Goal: Transaction & Acquisition: Book appointment/travel/reservation

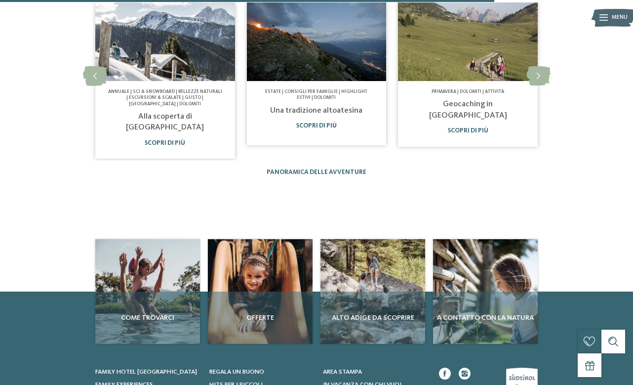
scroll to position [889, 0]
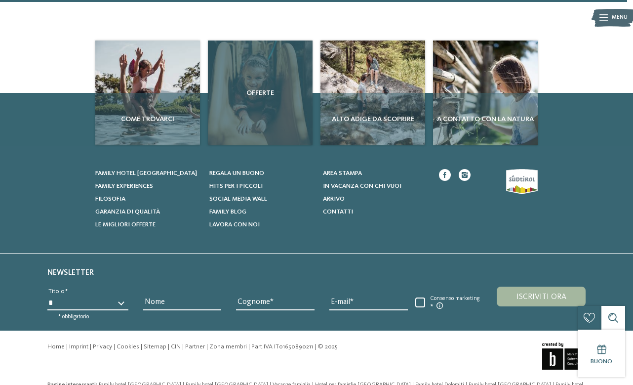
click at [261, 88] on span "Offerte" at bounding box center [260, 93] width 97 height 10
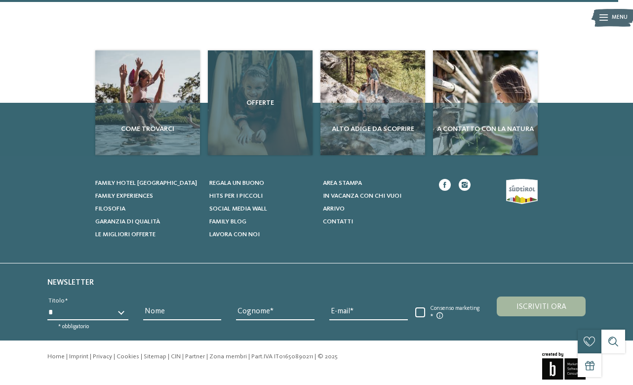
scroll to position [862, 0]
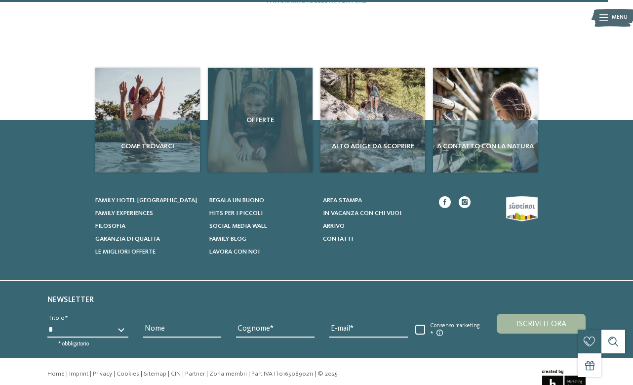
click at [261, 115] on span "Offerte" at bounding box center [260, 120] width 97 height 10
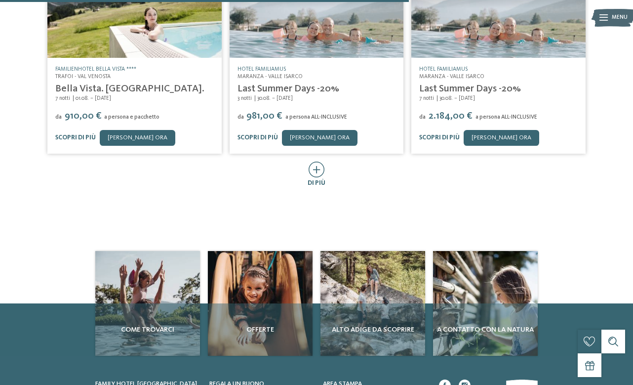
scroll to position [444, 0]
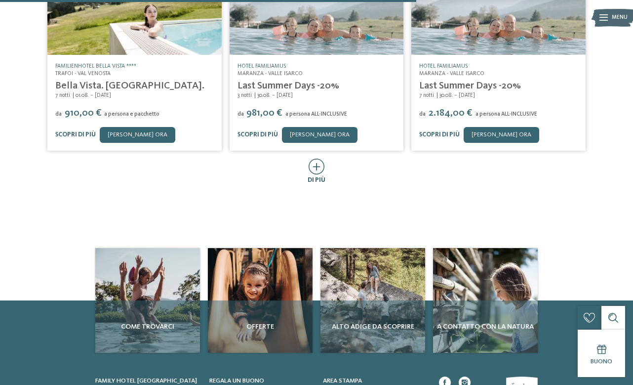
click at [314, 167] on icon at bounding box center [316, 166] width 16 height 16
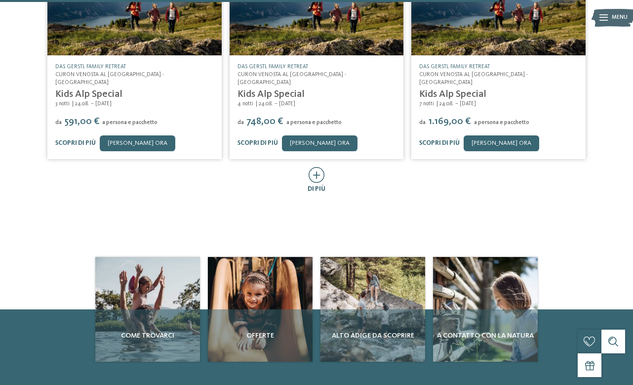
scroll to position [850, 0]
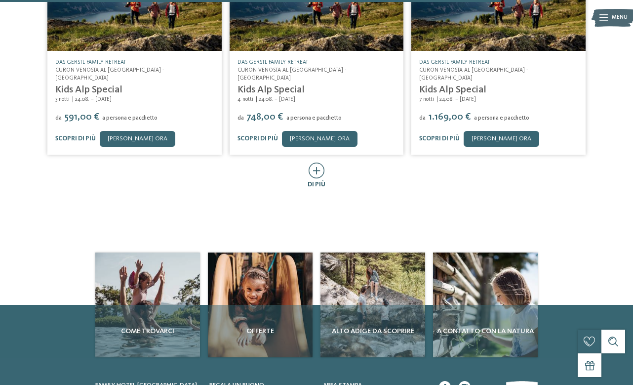
click at [314, 162] on icon at bounding box center [316, 170] width 16 height 16
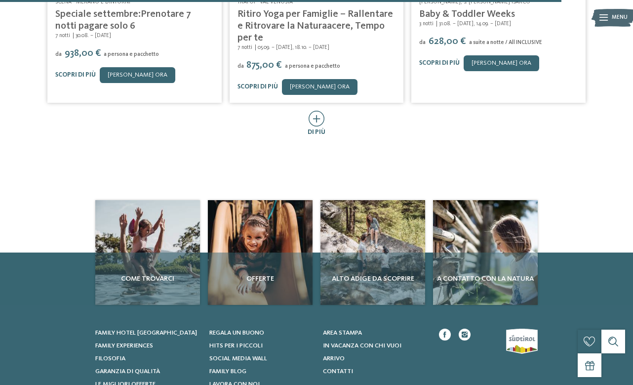
scroll to position [1342, 0]
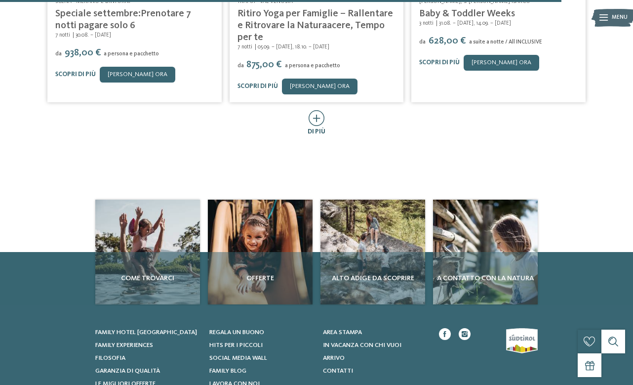
click at [321, 110] on icon at bounding box center [316, 118] width 16 height 16
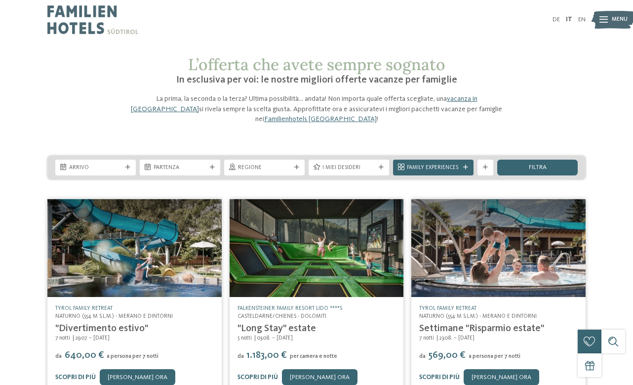
scroll to position [0, 0]
click at [449, 170] on span "Family Experiences" at bounding box center [433, 168] width 53 height 8
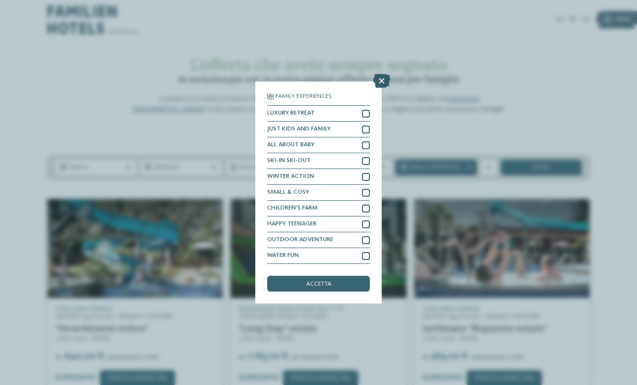
click at [384, 74] on icon at bounding box center [381, 81] width 17 height 14
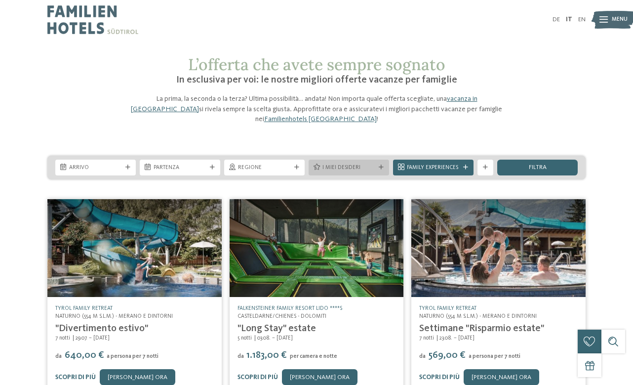
click at [353, 167] on span "I miei desideri" at bounding box center [348, 168] width 53 height 8
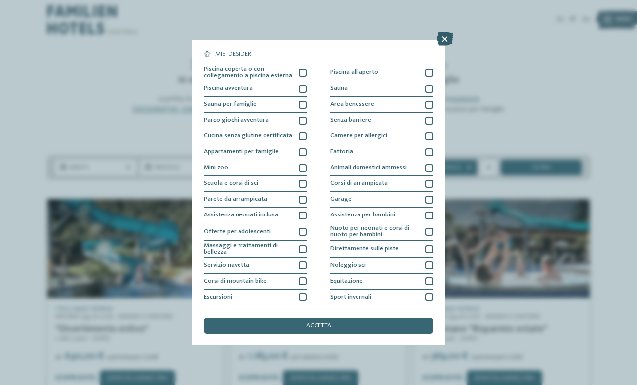
click at [445, 43] on icon at bounding box center [444, 39] width 17 height 14
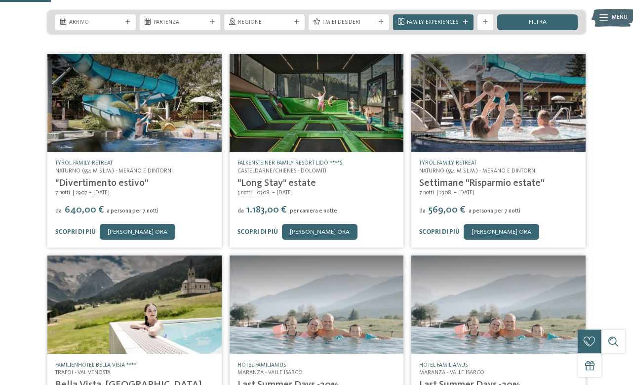
scroll to position [154, 0]
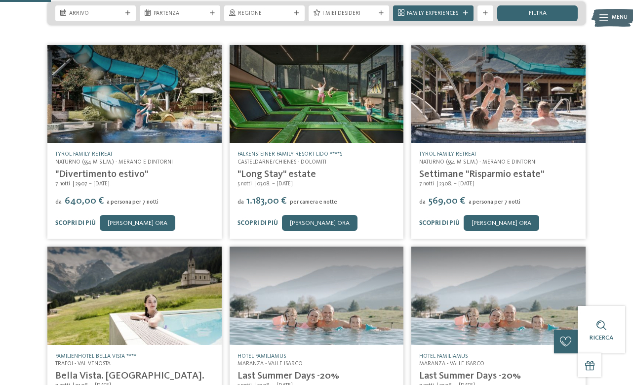
click at [335, 107] on img at bounding box center [317, 94] width 174 height 98
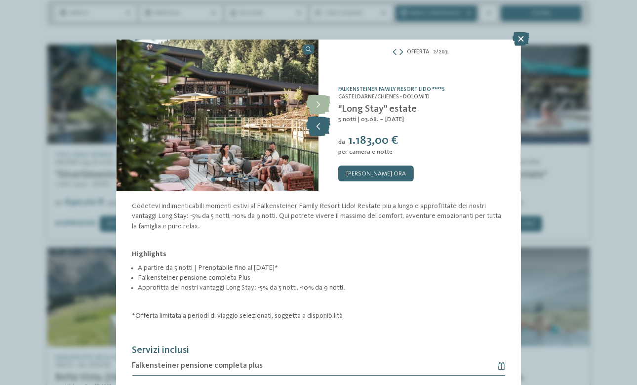
click at [318, 125] on icon at bounding box center [318, 126] width 24 height 20
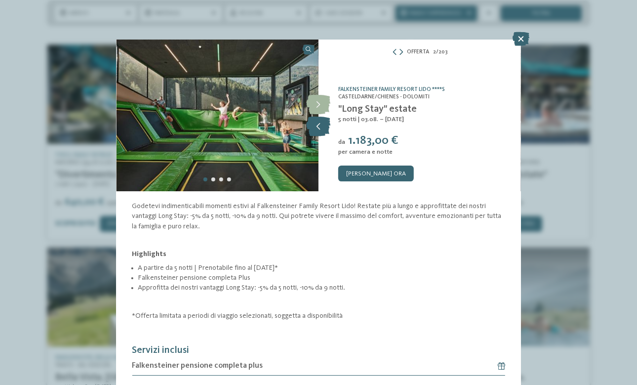
click at [318, 125] on icon at bounding box center [318, 126] width 24 height 20
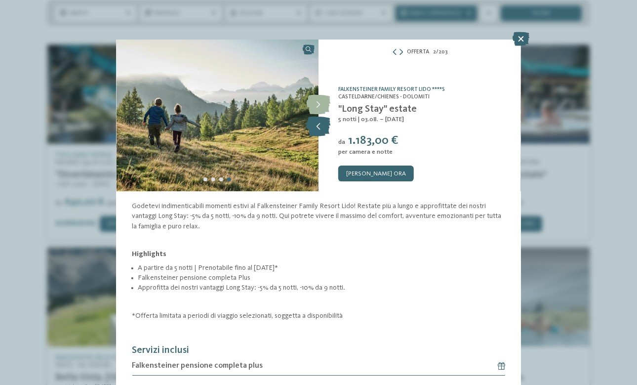
click at [318, 125] on icon at bounding box center [318, 126] width 24 height 20
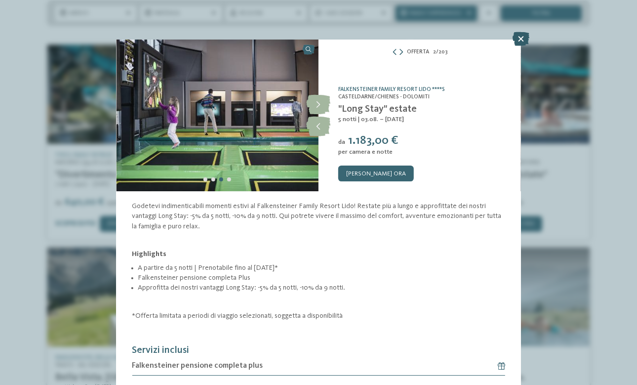
click at [525, 37] on icon at bounding box center [520, 39] width 17 height 14
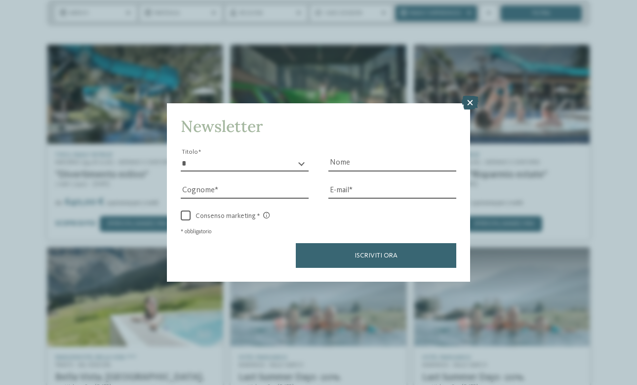
click at [465, 96] on icon at bounding box center [470, 103] width 17 height 14
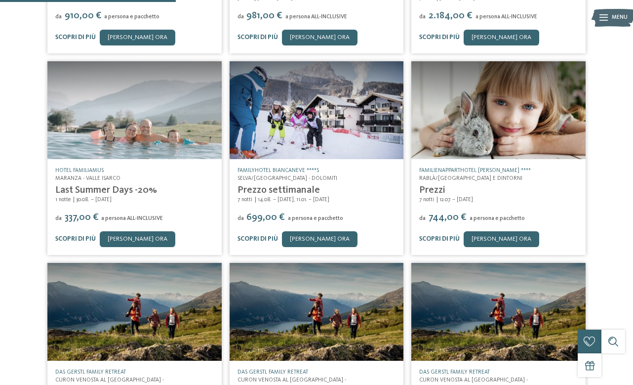
scroll to position [543, 0]
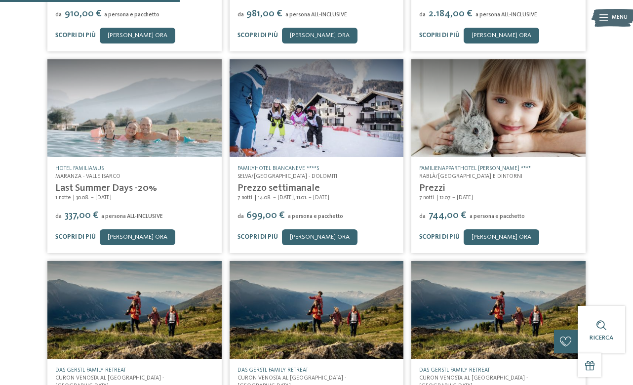
click at [483, 166] on link "Familienapparthotel [PERSON_NAME] ****" at bounding box center [475, 168] width 112 height 6
click at [476, 141] on img at bounding box center [498, 108] width 174 height 98
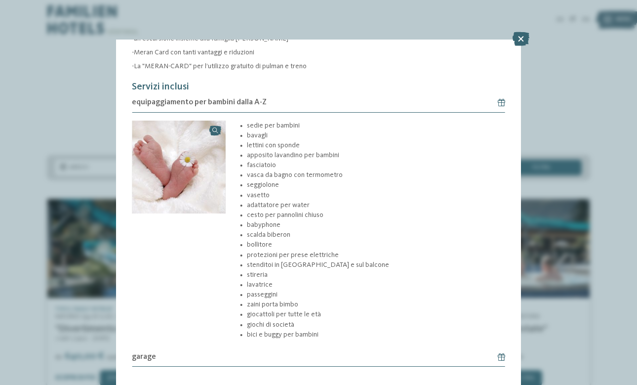
scroll to position [249, 0]
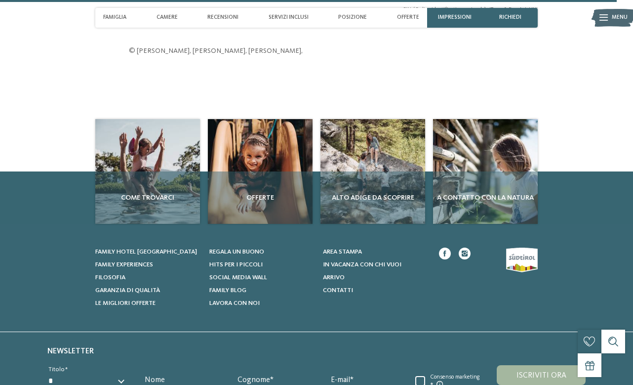
scroll to position [2363, 0]
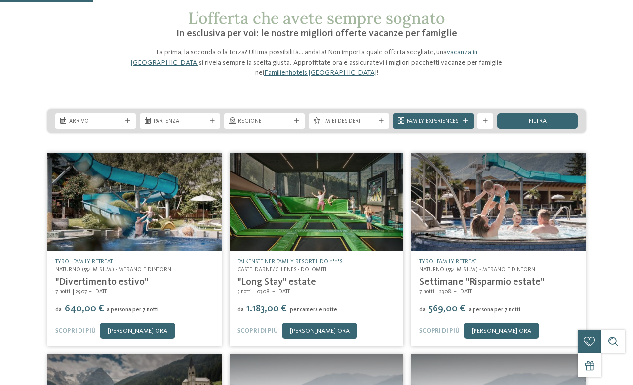
scroll to position [129, 0]
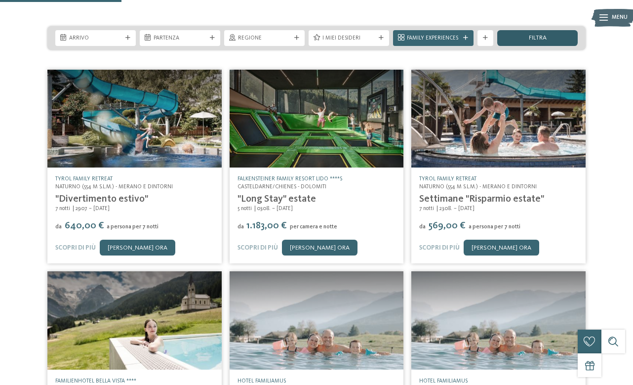
click at [514, 34] on div "filtra" at bounding box center [537, 38] width 80 height 16
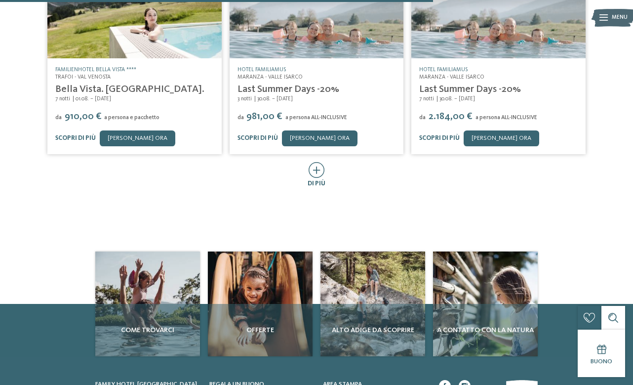
scroll to position [462, 0]
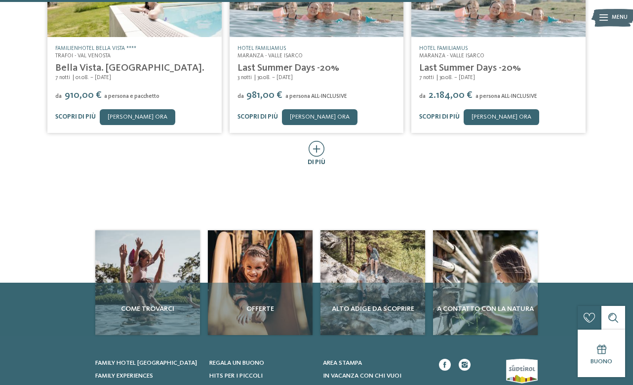
click at [317, 146] on icon at bounding box center [316, 149] width 16 height 16
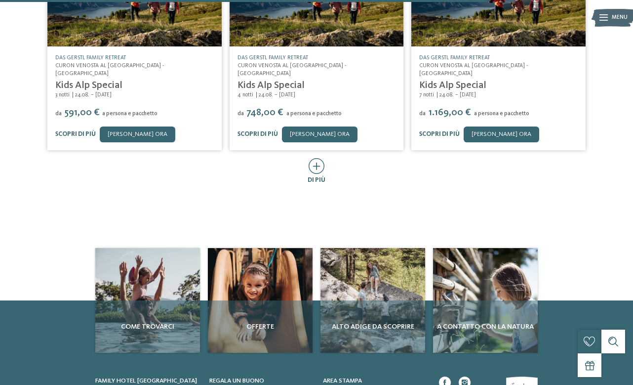
scroll to position [900, 0]
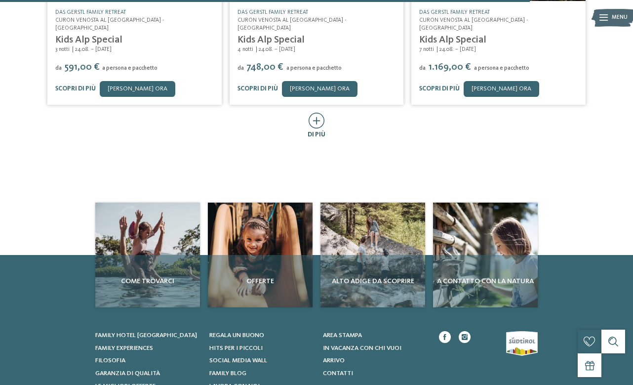
click at [309, 113] on icon at bounding box center [316, 121] width 16 height 16
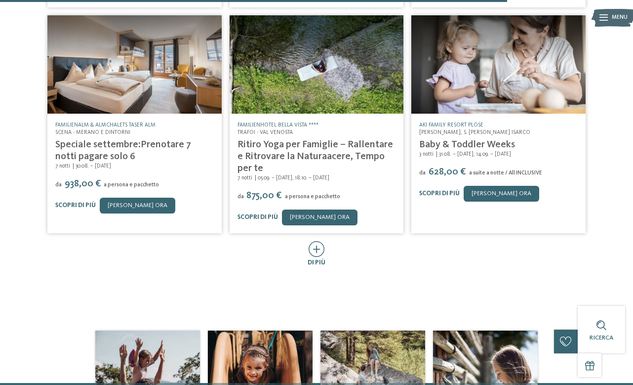
scroll to position [1227, 0]
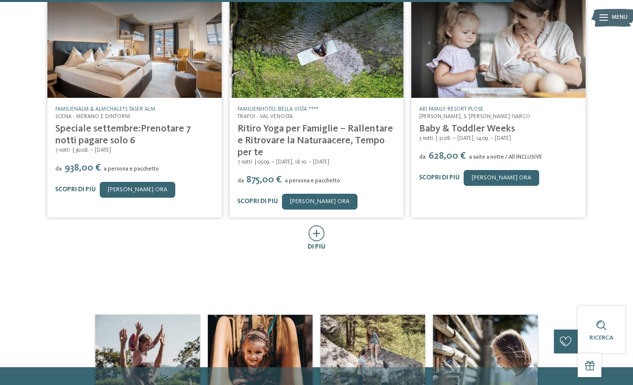
click at [317, 227] on div "di più" at bounding box center [317, 238] width 18 height 27
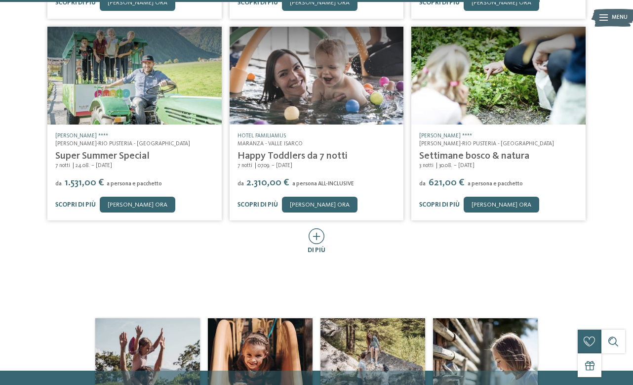
scroll to position [1633, 0]
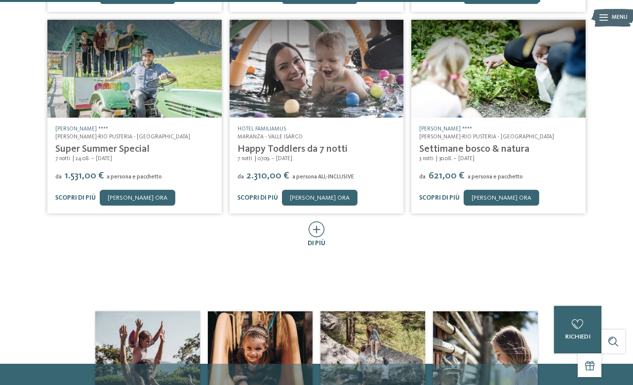
click at [319, 221] on icon at bounding box center [316, 229] width 16 height 16
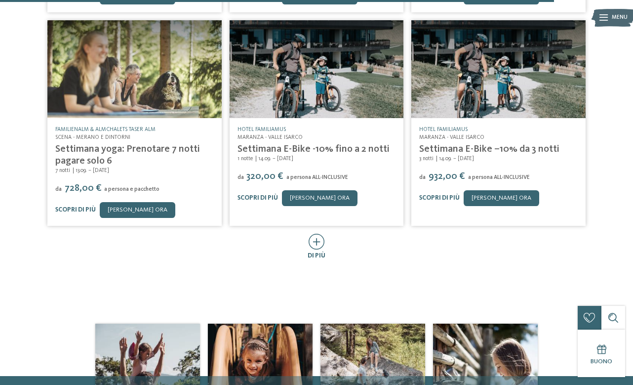
scroll to position [2056, 0]
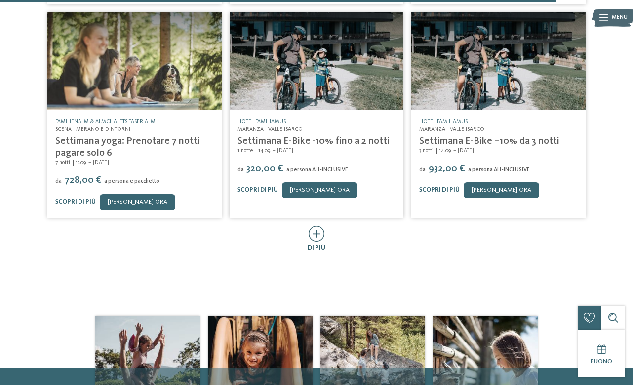
click at [320, 226] on icon at bounding box center [316, 234] width 16 height 16
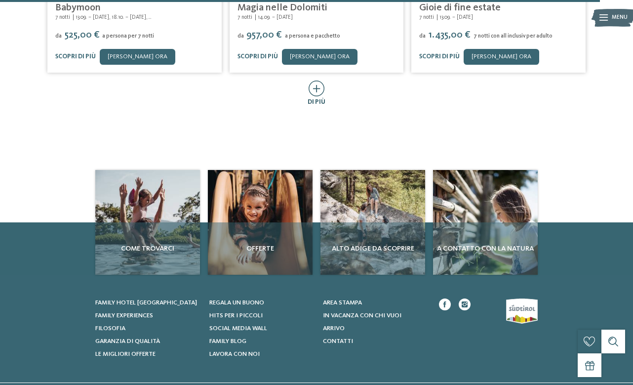
scroll to position [2607, 0]
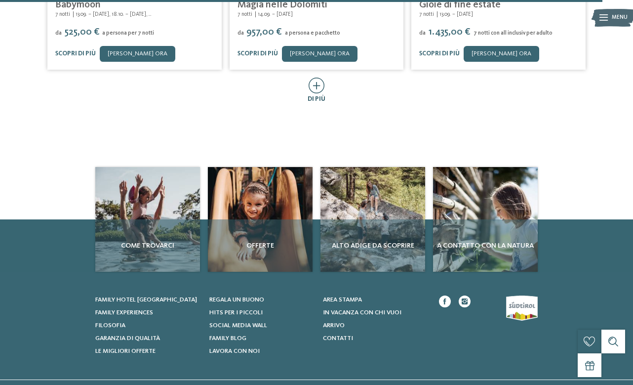
click at [316, 77] on icon at bounding box center [316, 85] width 16 height 16
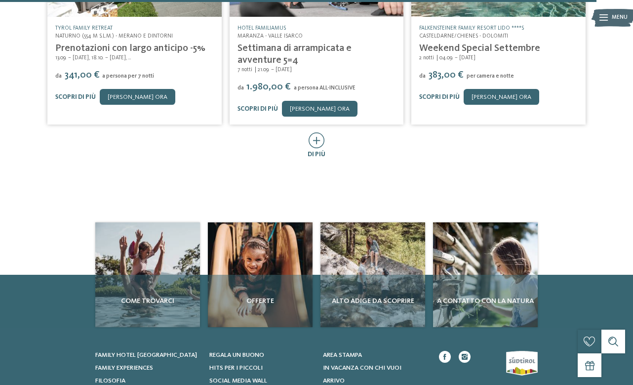
scroll to position [2982, 0]
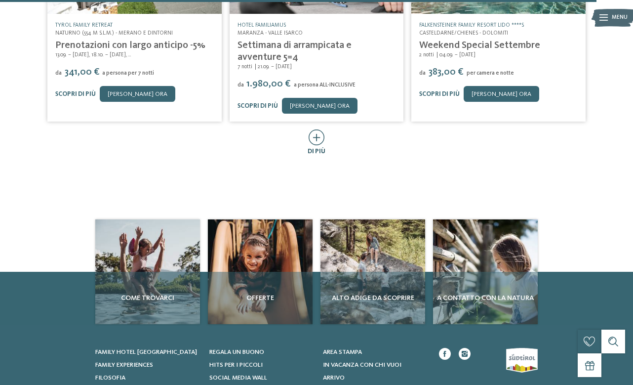
click at [316, 129] on icon at bounding box center [316, 137] width 16 height 16
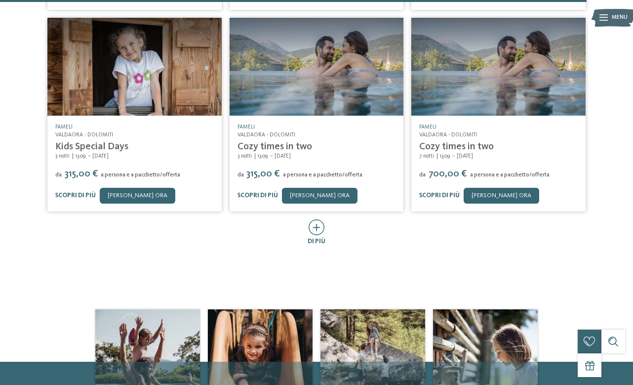
scroll to position [3330, 0]
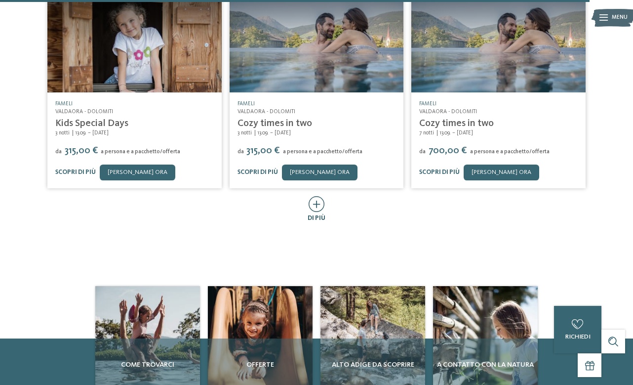
click at [316, 196] on icon at bounding box center [316, 204] width 16 height 16
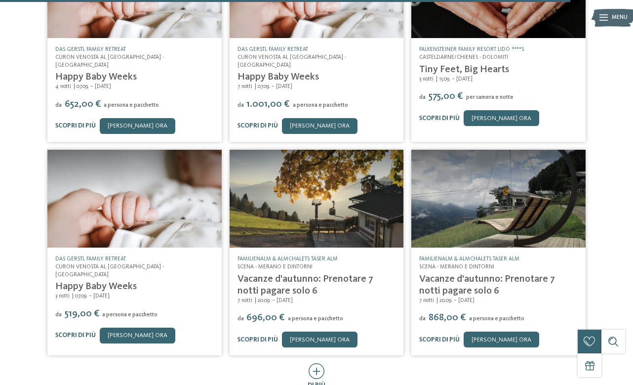
scroll to position [3598, 0]
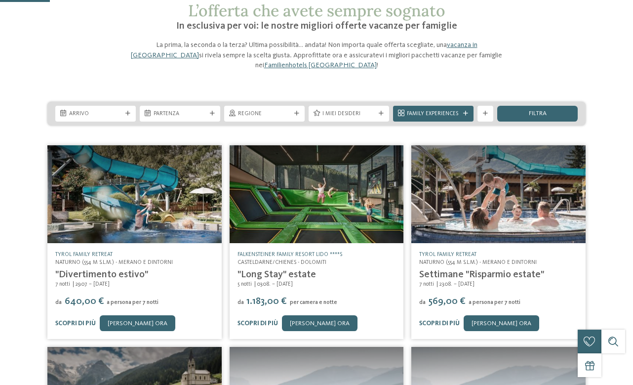
scroll to position [56, 0]
